Goal: Task Accomplishment & Management: Use online tool/utility

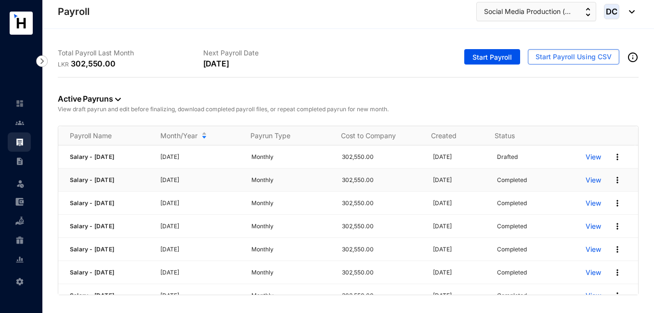
click at [587, 179] on p "View" at bounding box center [593, 180] width 15 height 10
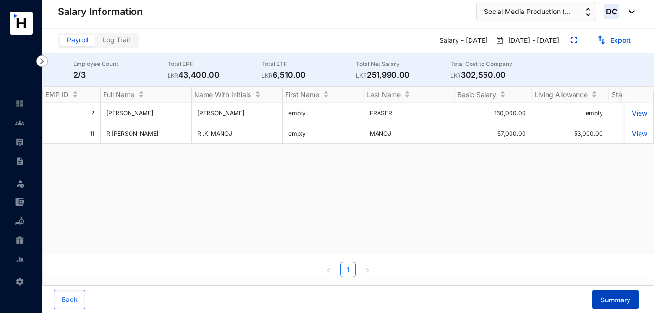
click at [609, 298] on span "Summary" at bounding box center [615, 300] width 30 height 10
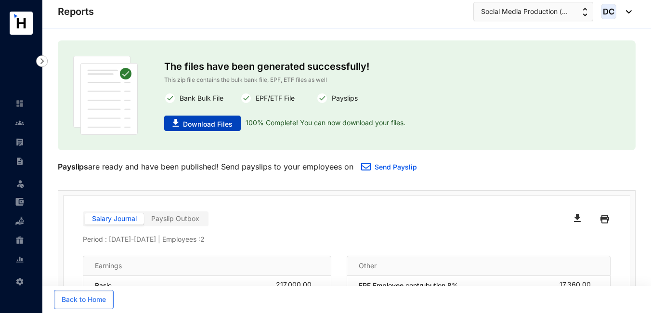
click at [194, 122] on span "Download Files" at bounding box center [208, 124] width 50 height 10
click at [529, 8] on span "Social Media Production (..." at bounding box center [524, 11] width 87 height 11
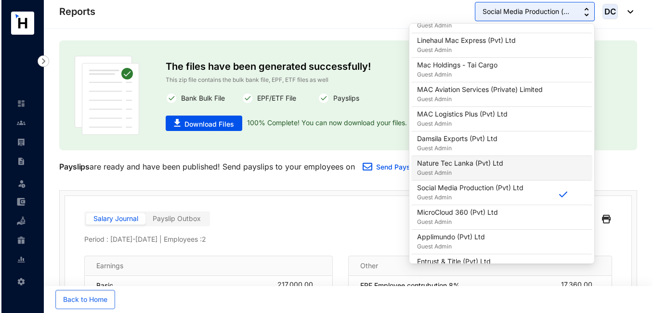
scroll to position [241, 0]
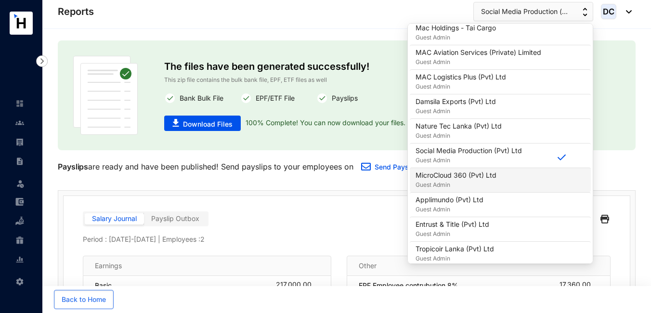
click at [464, 183] on p "Guest Admin" at bounding box center [456, 185] width 81 height 10
